Goal: Task Accomplishment & Management: Complete application form

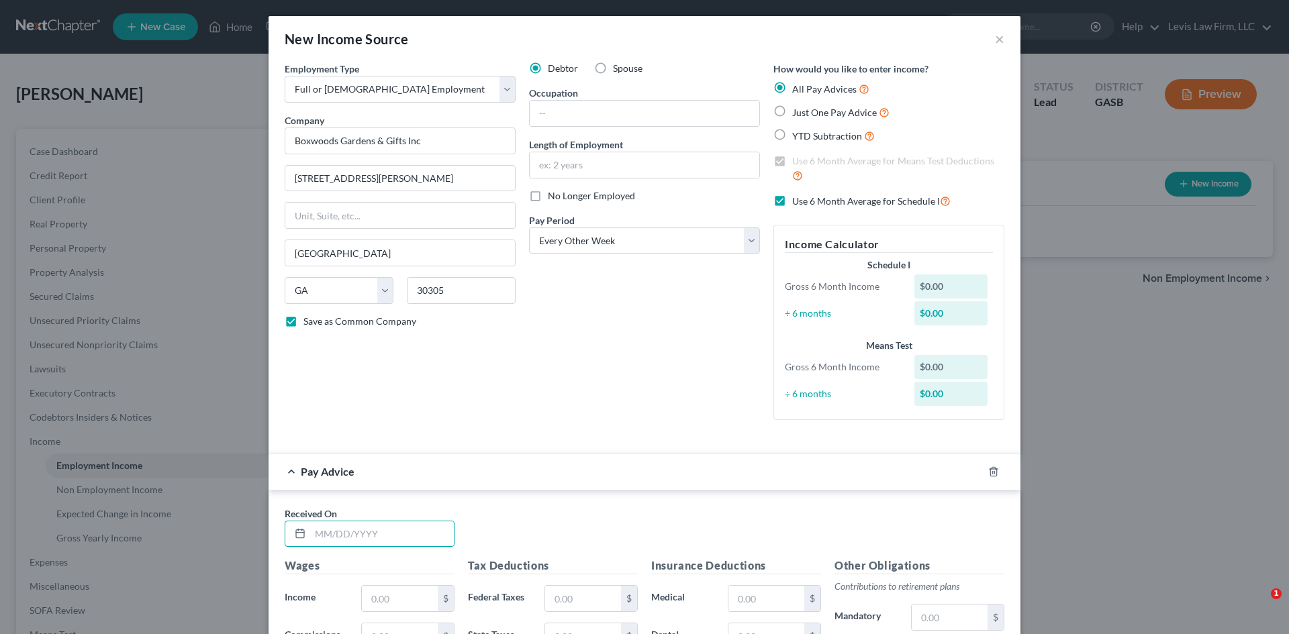
select select "0"
select select "10"
select select "2"
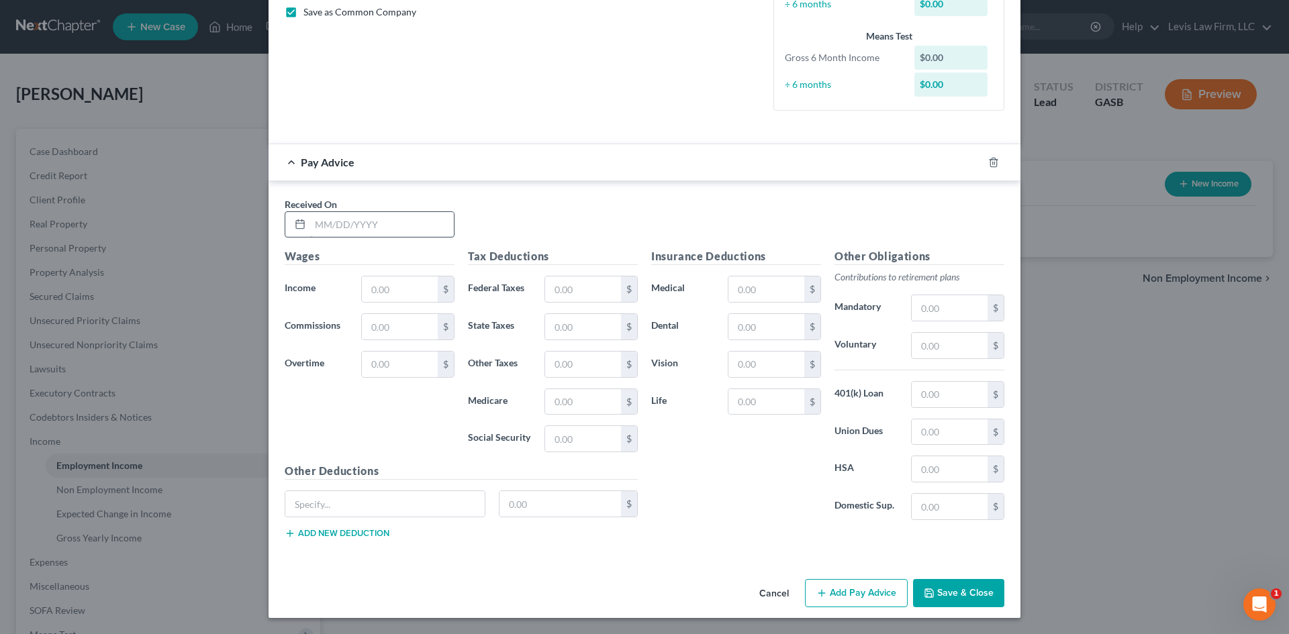
click at [332, 217] on input "text" at bounding box center [382, 225] width 144 height 26
type input "[DATE]"
click at [386, 291] on input "text" at bounding box center [400, 290] width 76 height 26
type input "1,360.38"
click at [959, 600] on button "Save & Close" at bounding box center [958, 593] width 91 height 28
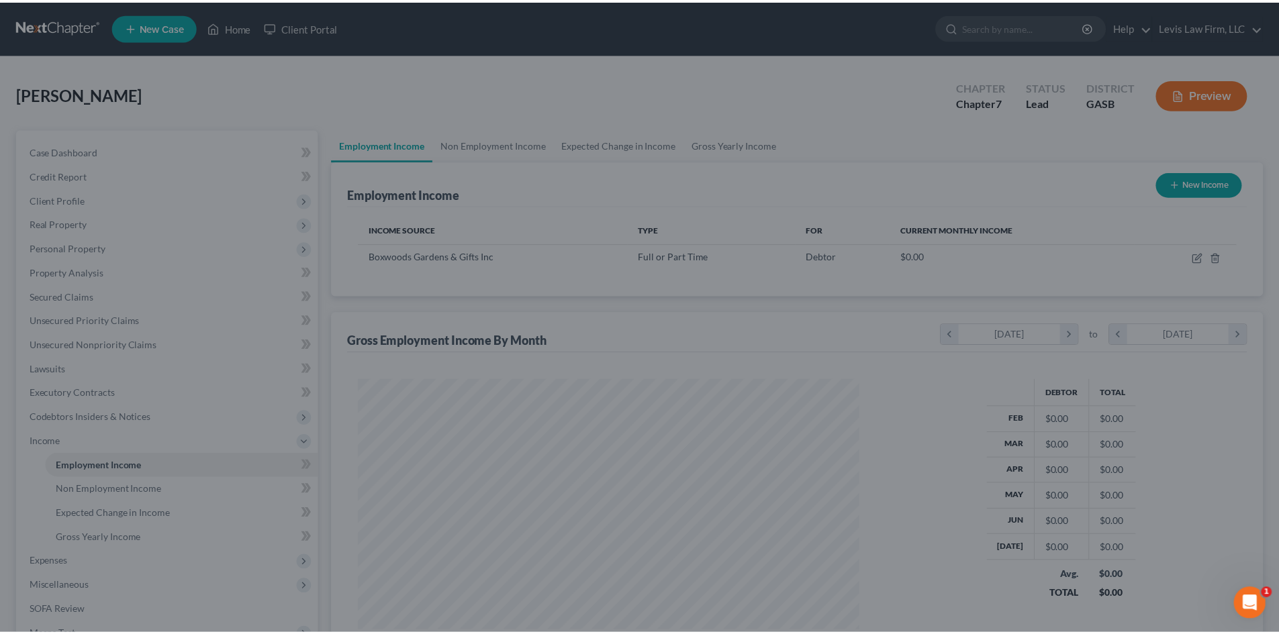
scroll to position [250, 528]
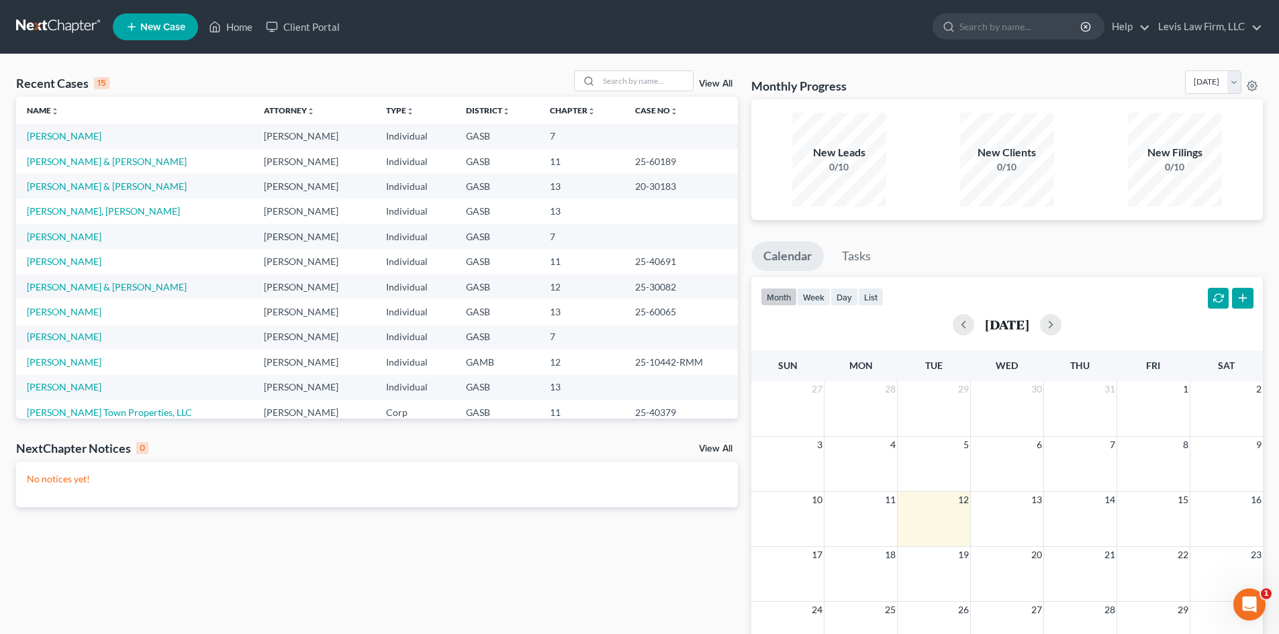
click at [1250, 606] on icon "Open Intercom Messenger" at bounding box center [1249, 605] width 9 height 11
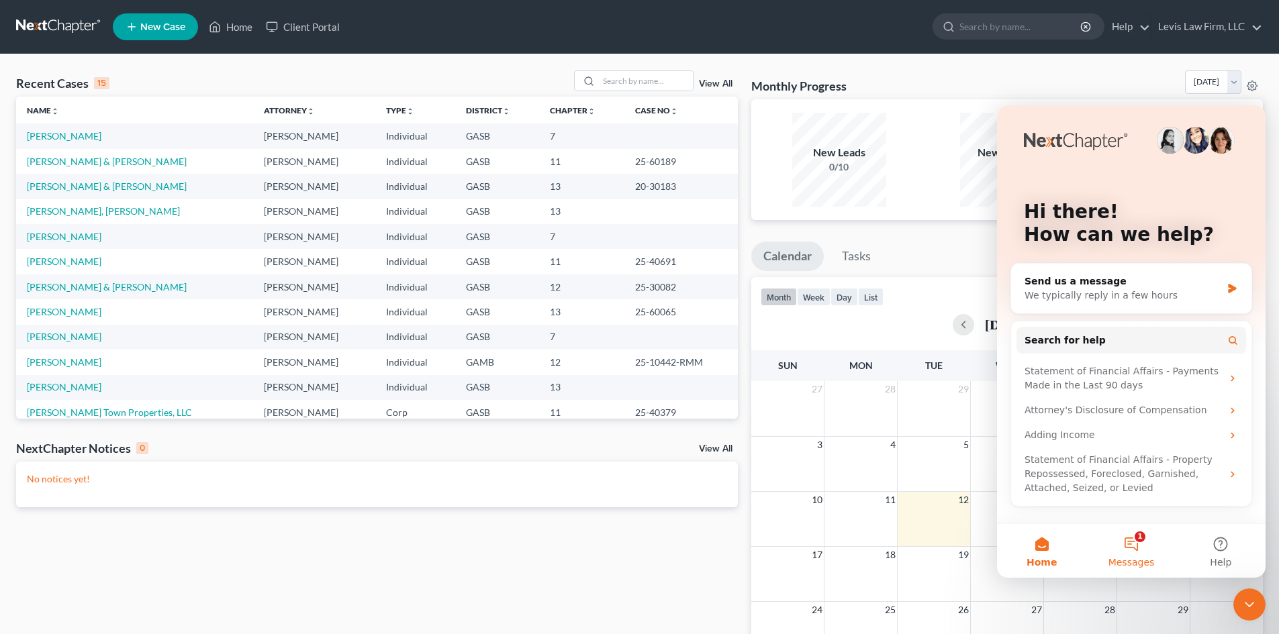
click at [1140, 547] on button "1 Messages" at bounding box center [1130, 551] width 89 height 54
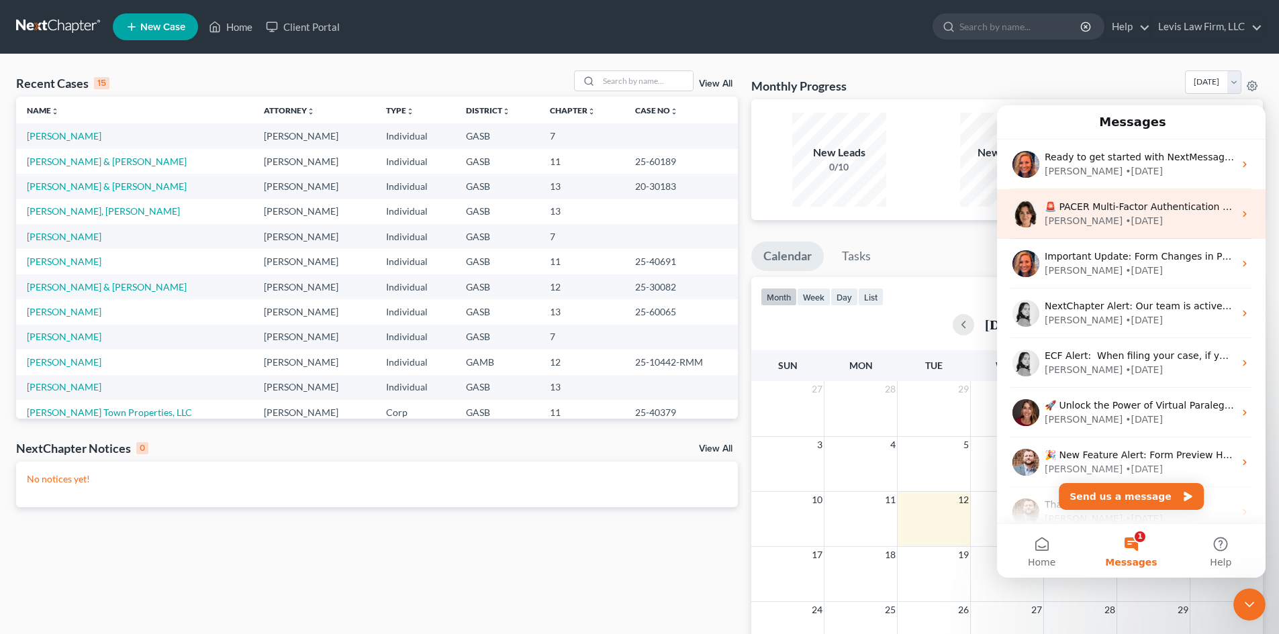
click at [1132, 218] on div "[PERSON_NAME] • [DATE]" at bounding box center [1139, 221] width 189 height 14
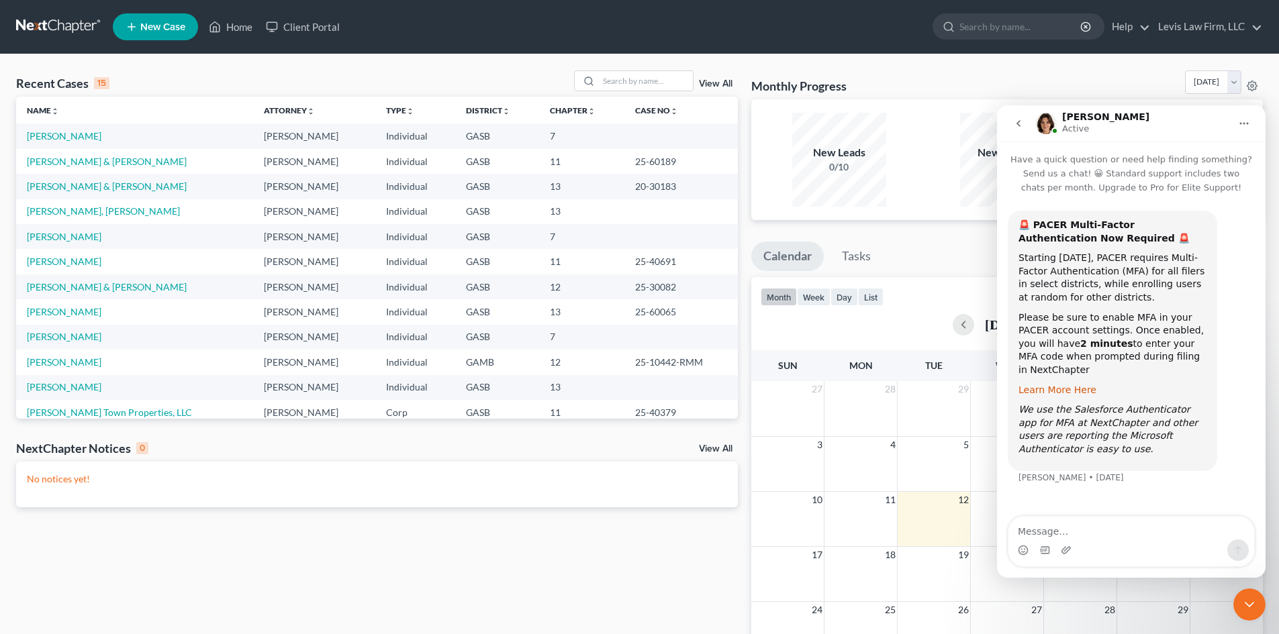
click at [1054, 385] on link "Learn More Here" at bounding box center [1058, 390] width 78 height 11
click at [1014, 122] on icon "go back" at bounding box center [1018, 123] width 11 height 11
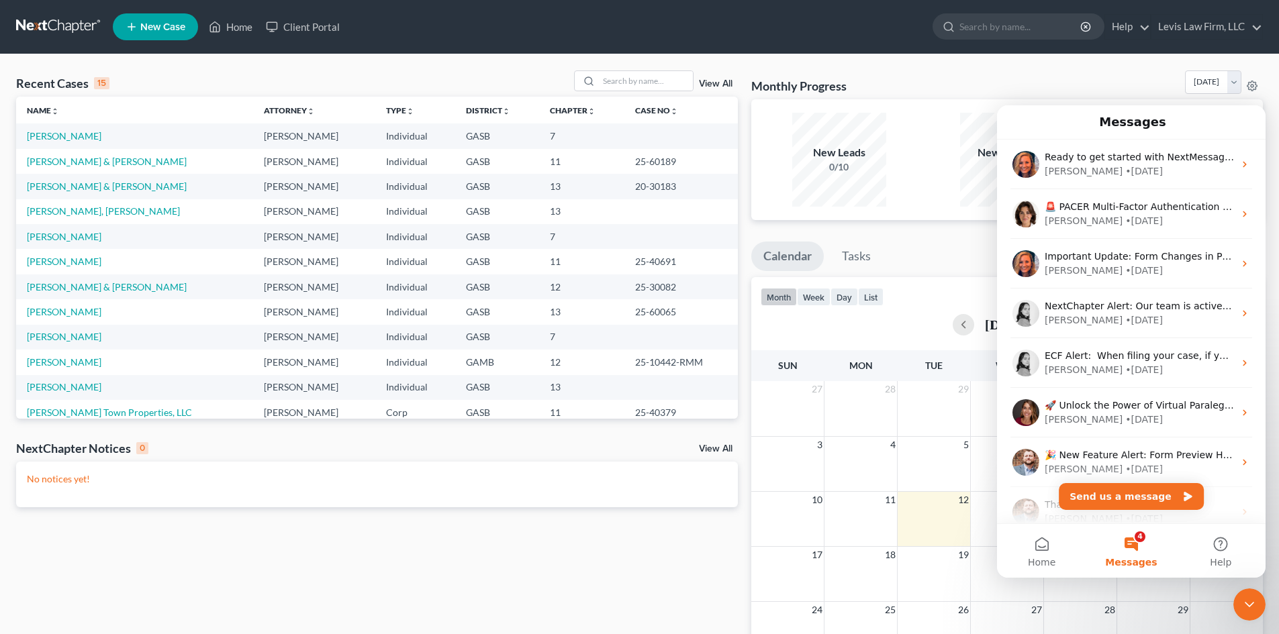
click at [1247, 597] on icon "Close Intercom Messenger" at bounding box center [1249, 605] width 16 height 16
